Goal: Task Accomplishment & Management: Use online tool/utility

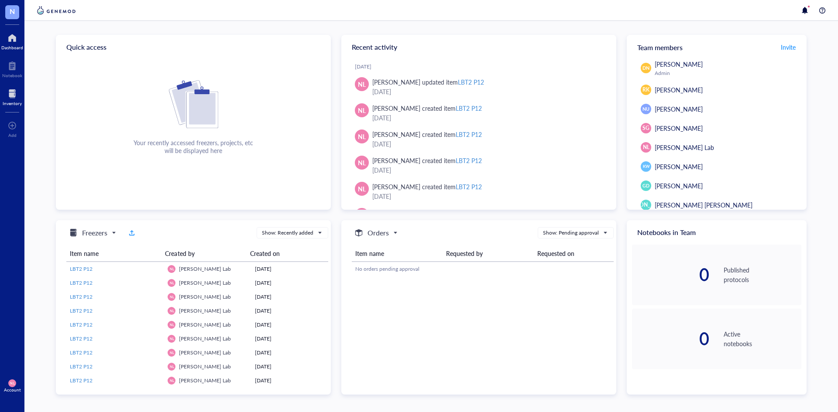
click at [16, 98] on div at bounding box center [12, 94] width 19 height 14
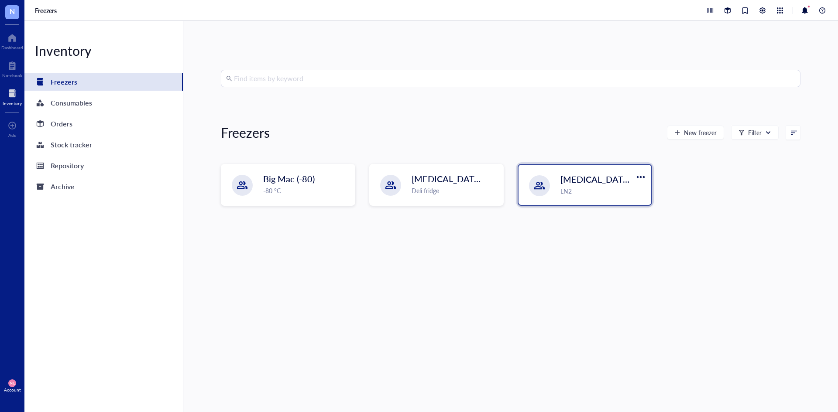
click at [601, 186] on div "[MEDICAL_DATA] Dewer LN2" at bounding box center [603, 184] width 86 height 23
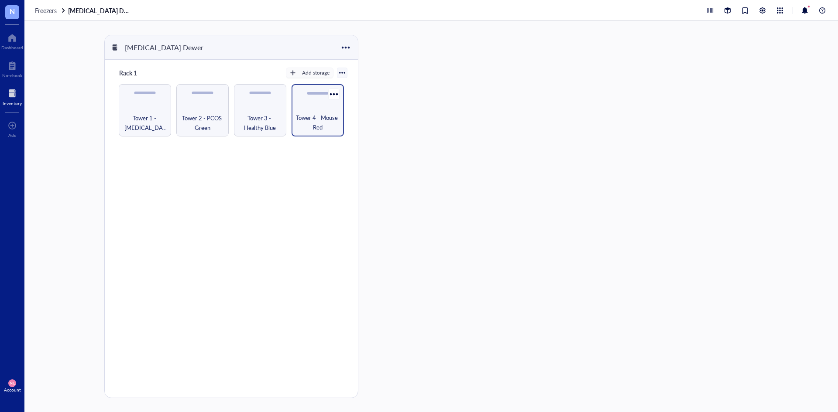
click at [303, 103] on div "Tower 4 - Mouse Red" at bounding box center [317, 110] width 52 height 52
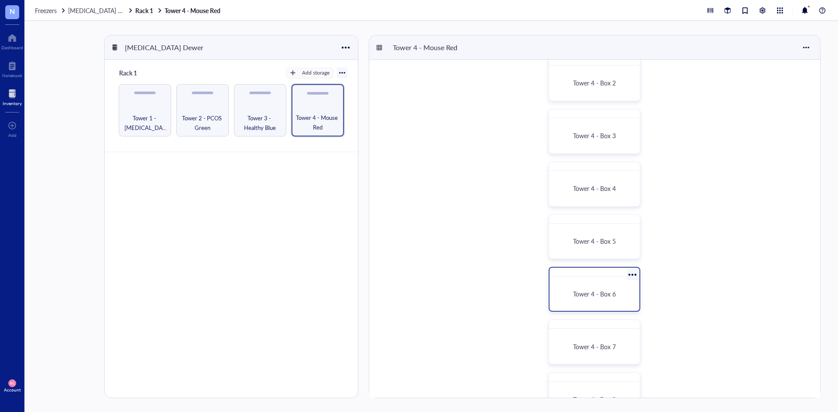
scroll to position [203, 0]
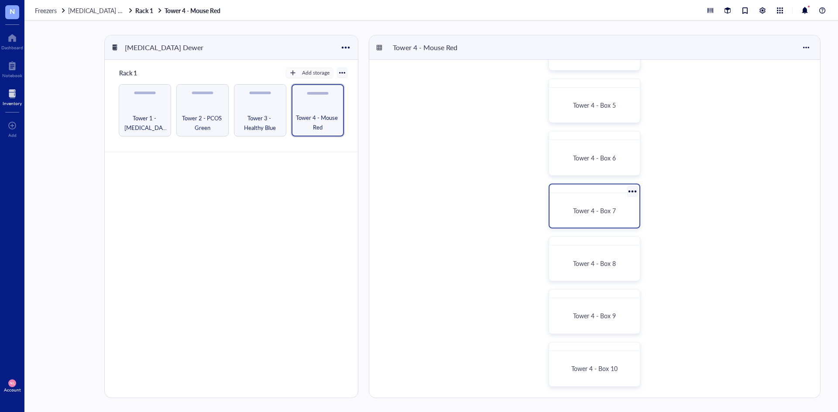
click at [606, 210] on span "Tower 4 - Box 7" at bounding box center [594, 210] width 43 height 9
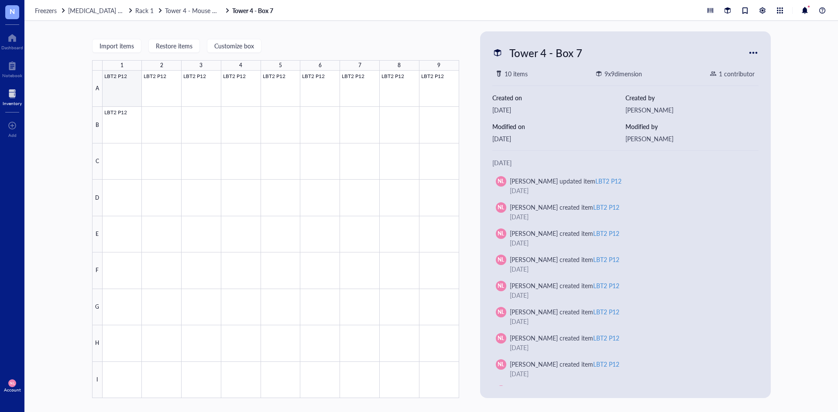
click at [109, 83] on div at bounding box center [281, 235] width 356 height 328
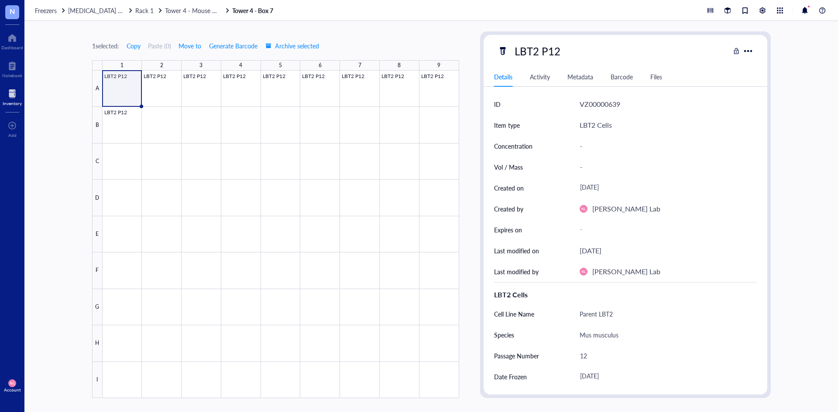
click at [633, 80] on div "Details Activity Metadata Barcode Files" at bounding box center [625, 77] width 284 height 20
click at [626, 75] on div "Barcode" at bounding box center [621, 77] width 22 height 10
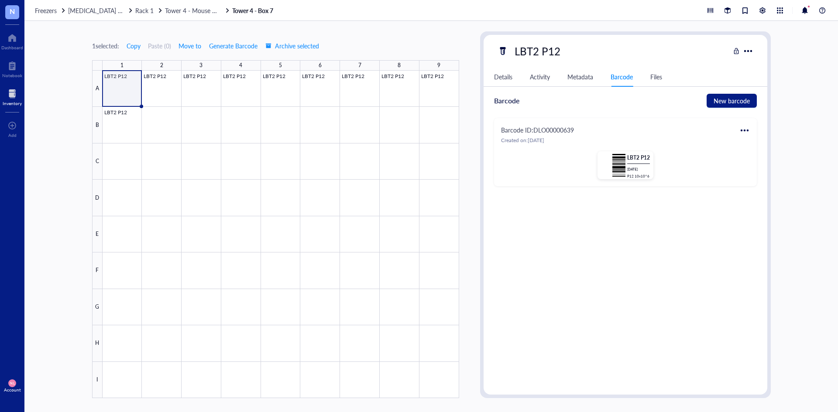
click at [750, 131] on div at bounding box center [744, 130] width 14 height 14
click at [756, 157] on div "Print" at bounding box center [771, 159] width 50 height 10
click at [127, 131] on div at bounding box center [281, 235] width 356 height 328
type textarea "Keep everyone on the same page…"
click at [745, 131] on div at bounding box center [744, 130] width 14 height 14
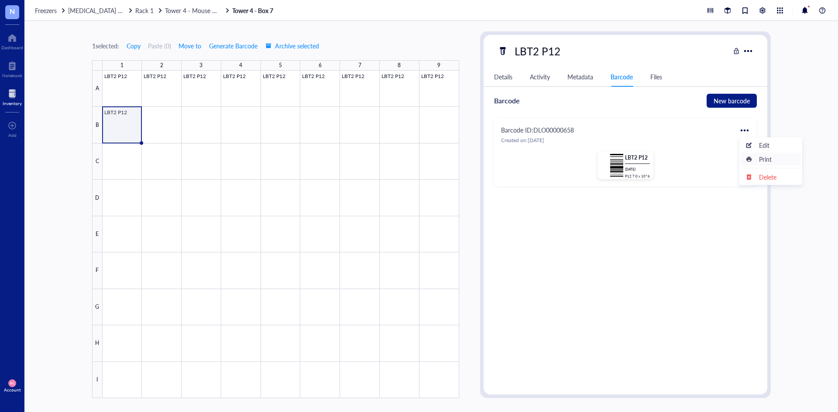
click at [756, 158] on div "Print" at bounding box center [771, 159] width 50 height 10
click at [738, 126] on div at bounding box center [744, 130] width 14 height 14
click at [753, 158] on div "Print" at bounding box center [771, 159] width 50 height 10
click at [780, 7] on div at bounding box center [780, 11] width 10 height 10
click at [11, 379] on div "NL Account" at bounding box center [12, 386] width 24 height 24
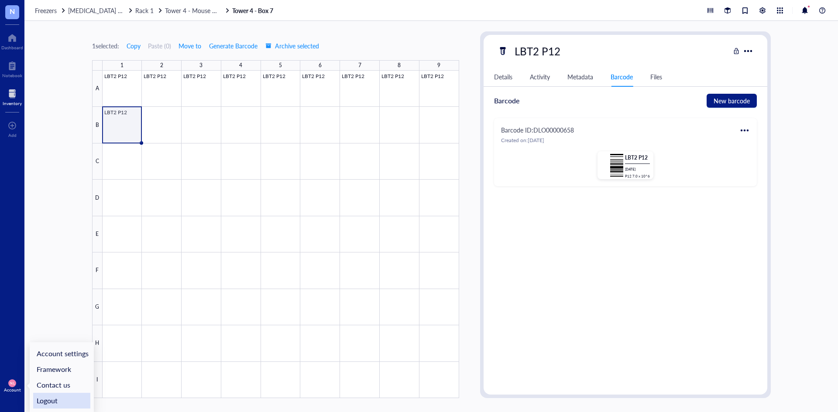
click at [60, 397] on link "Logout" at bounding box center [61, 401] width 57 height 16
